Goal: Task Accomplishment & Management: Use online tool/utility

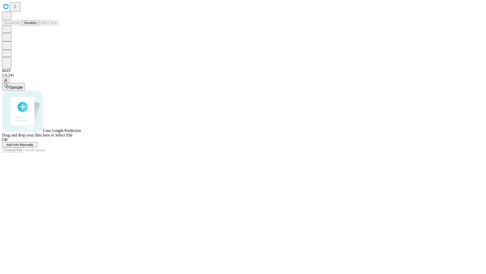
click at [33, 146] on span "Add Info Manually" at bounding box center [19, 145] width 27 height 4
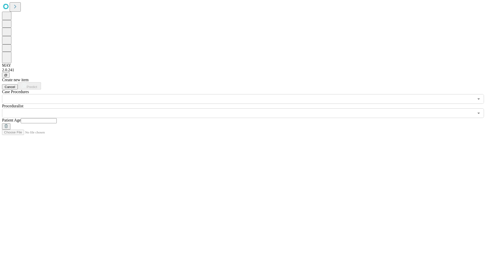
click at [57, 118] on input "text" at bounding box center [39, 120] width 36 height 5
type input "**"
click at [247, 108] on input "text" at bounding box center [238, 113] width 472 height 10
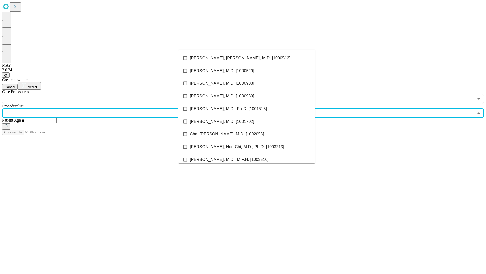
click at [247, 58] on li "[PERSON_NAME], [PERSON_NAME], M.D. [1000512]" at bounding box center [247, 58] width 137 height 13
click at [106, 94] on input "text" at bounding box center [238, 99] width 472 height 10
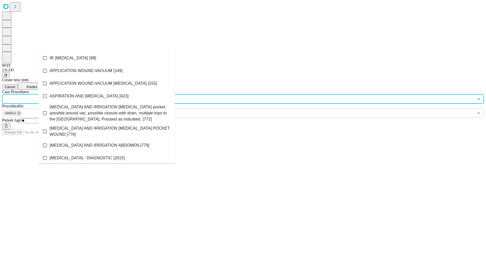
click at [107, 58] on li "IR [MEDICAL_DATA] [98]" at bounding box center [106, 58] width 137 height 13
